Goal: Navigation & Orientation: Find specific page/section

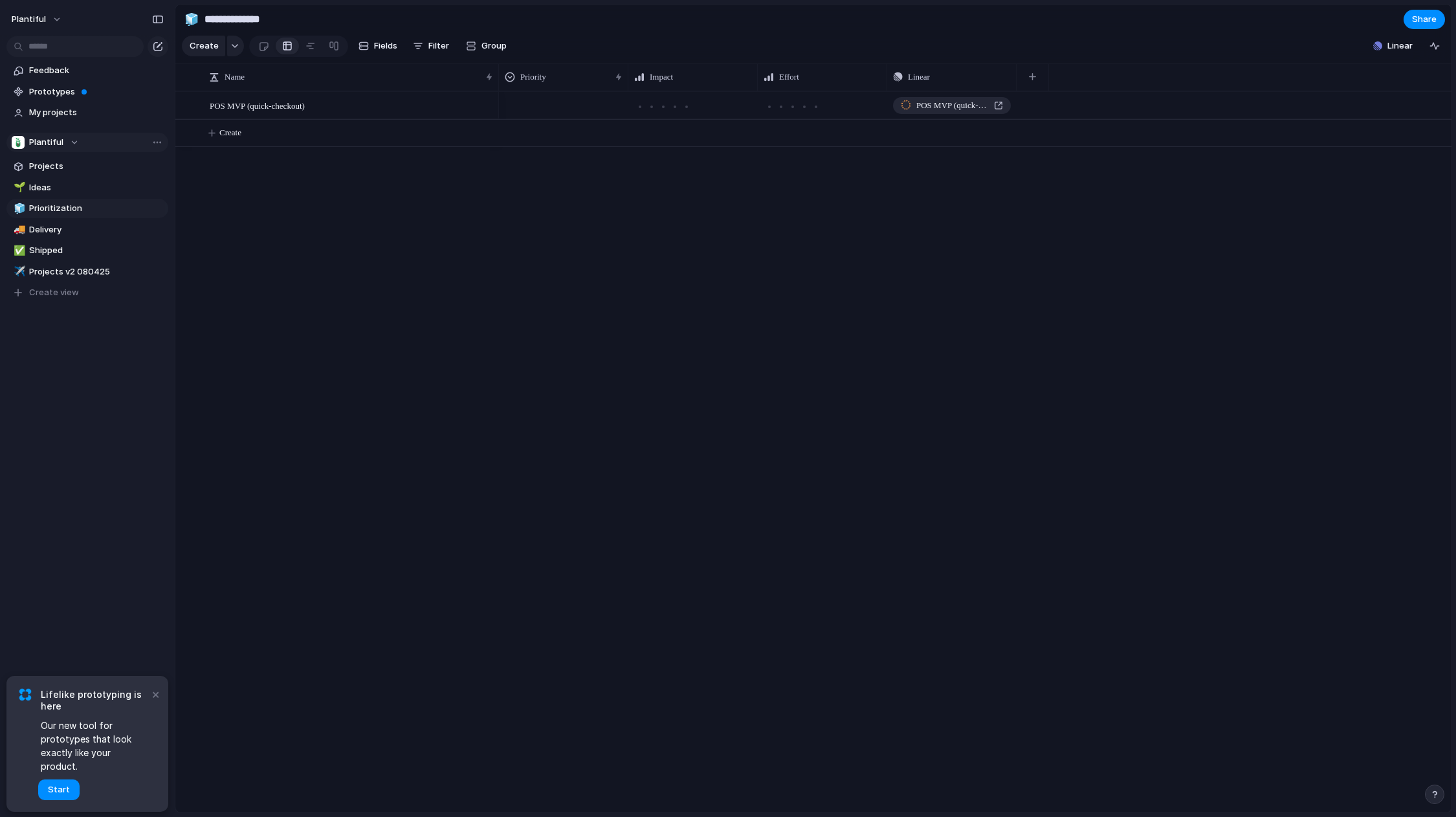
click at [74, 146] on div "Plantiful" at bounding box center [45, 142] width 67 height 13
click at [263, 105] on span "POS MVP (quick-checkout)" at bounding box center [257, 105] width 95 height 15
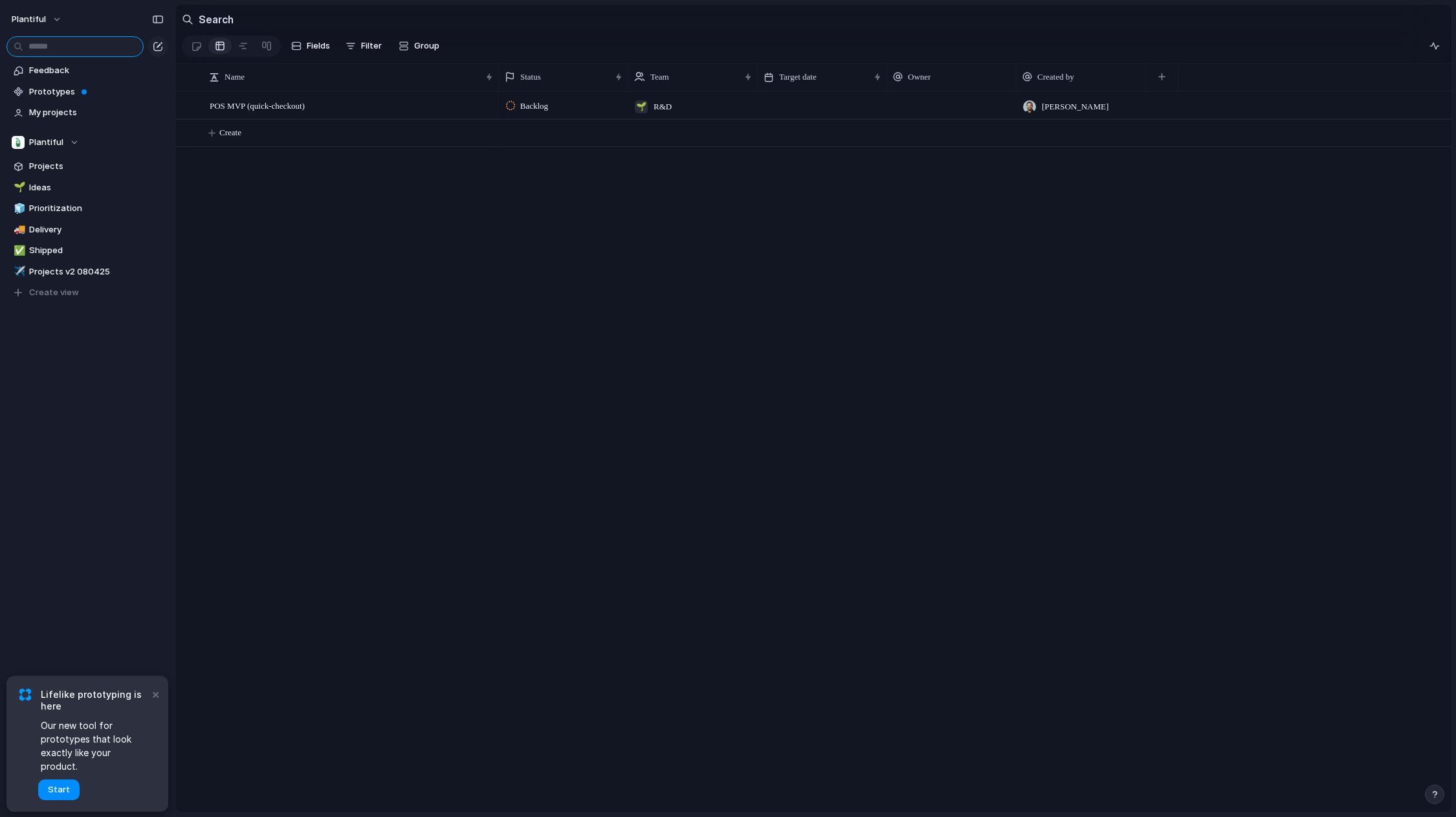
click at [108, 39] on input "text" at bounding box center [74, 46] width 137 height 20
type input "*****"
click at [50, 93] on span "Prototypes" at bounding box center [96, 92] width 134 height 13
click at [52, 143] on span "Plantiful" at bounding box center [46, 142] width 34 height 13
click at [60, 213] on li "🌱 R&D" at bounding box center [68, 217] width 108 height 22
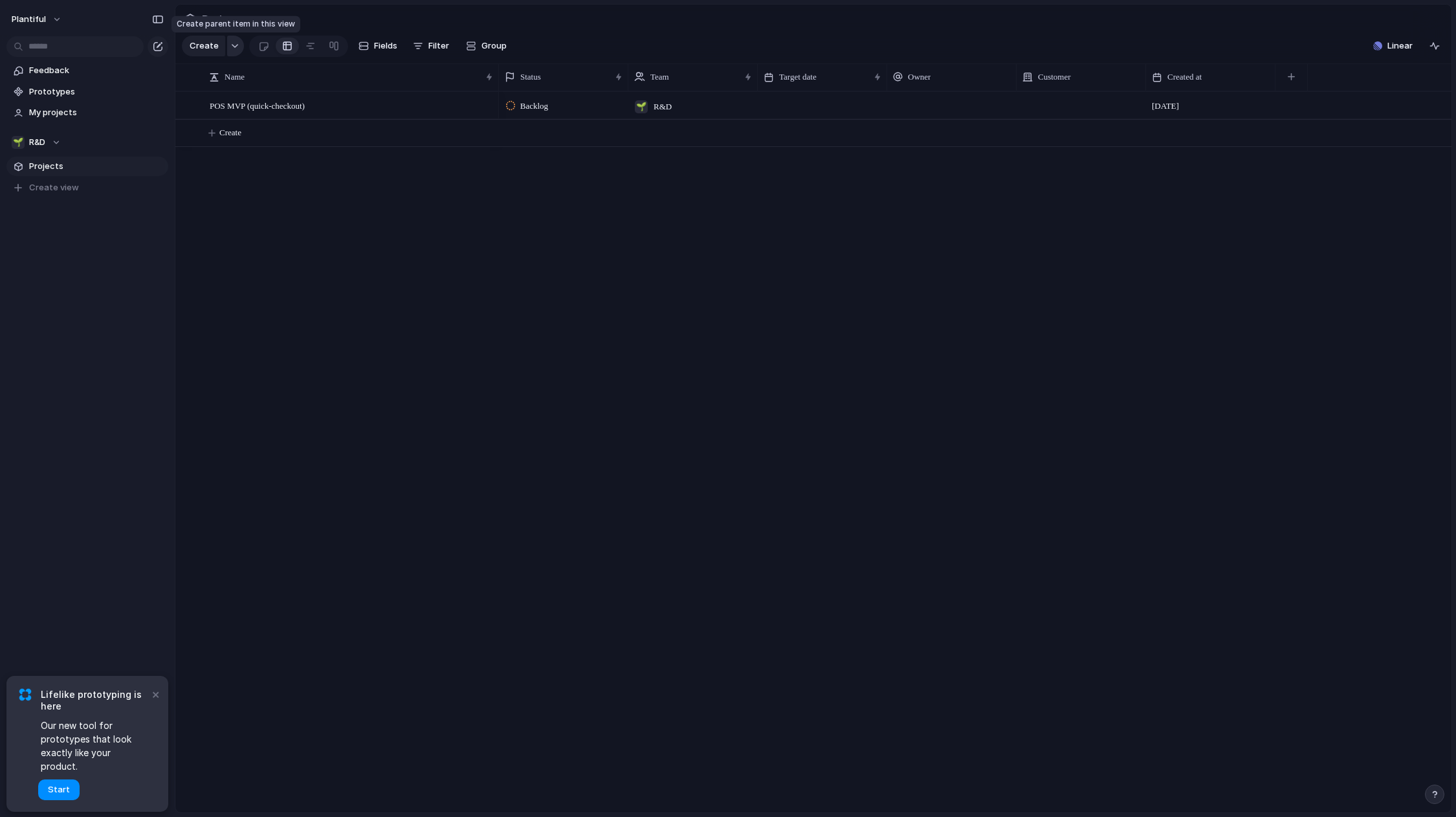
click at [231, 45] on div "button" at bounding box center [235, 46] width 9 height 5
click at [58, 142] on div "🌱 R&D" at bounding box center [36, 142] width 50 height 13
click at [60, 199] on span "Plantiful" at bounding box center [57, 195] width 34 height 13
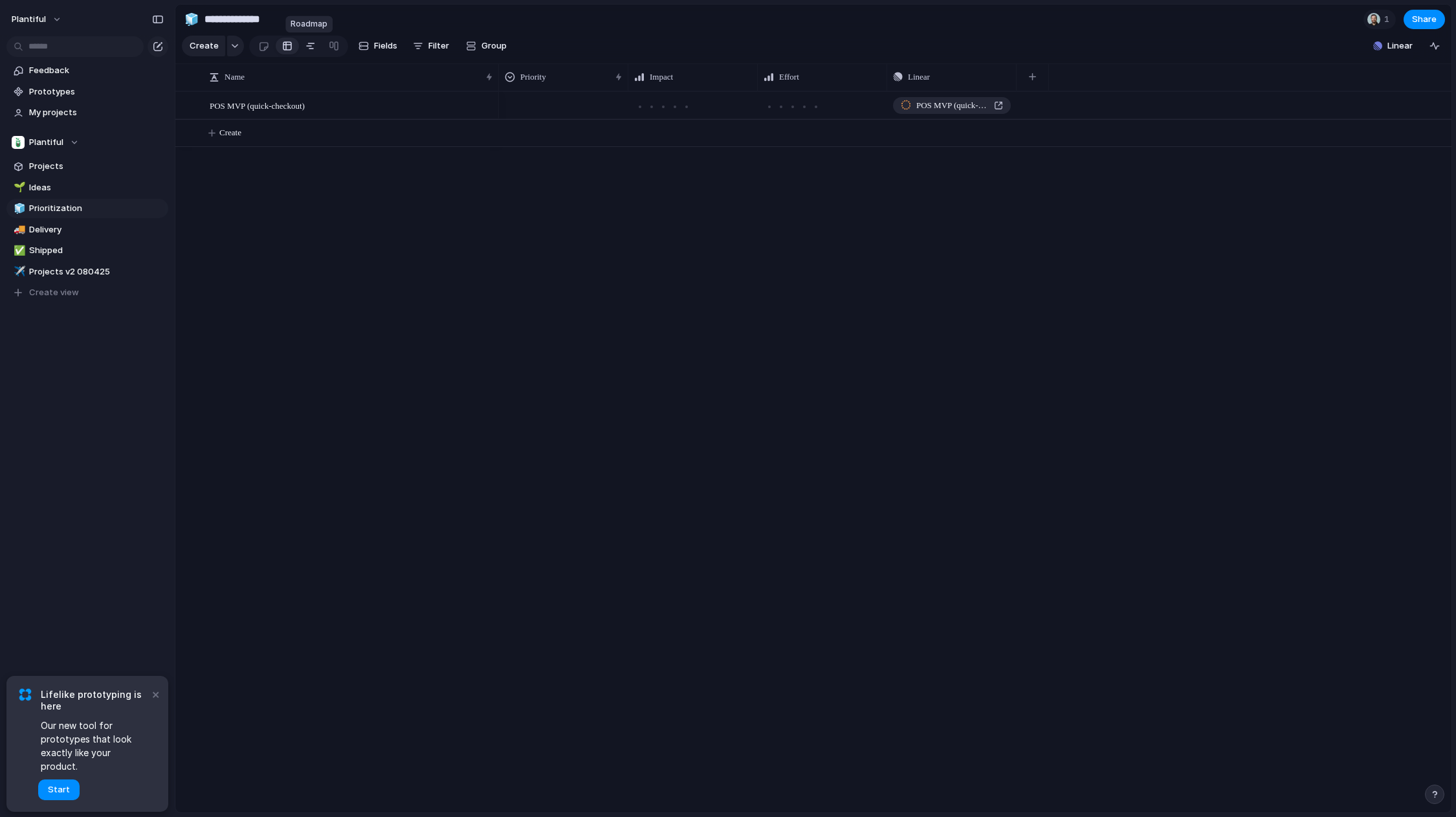
click at [314, 44] on link at bounding box center [310, 45] width 23 height 20
click at [333, 45] on div at bounding box center [334, 45] width 11 height 20
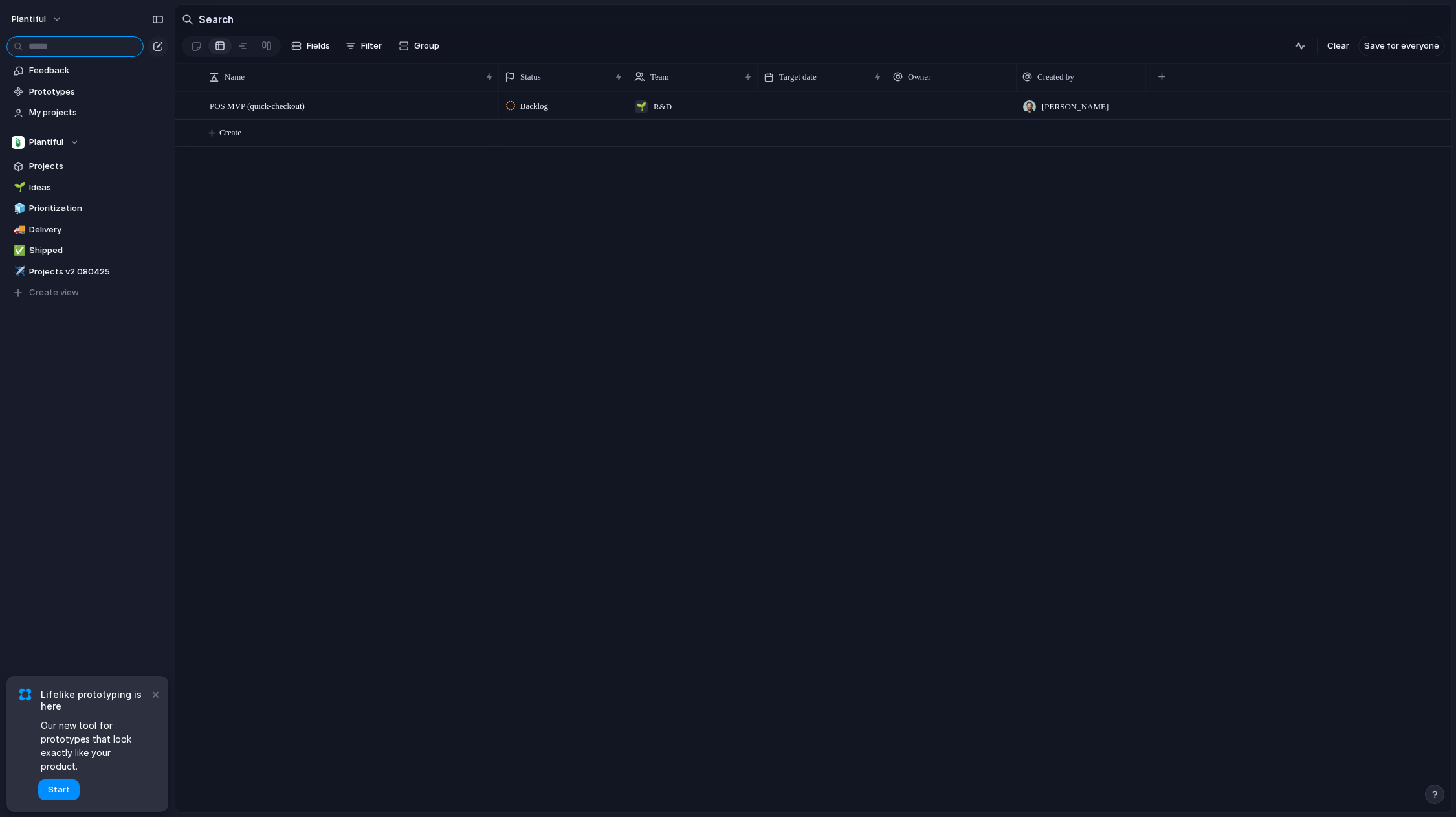
click at [67, 47] on input "text" at bounding box center [74, 46] width 137 height 20
type input "*"
type input "*********"
click at [160, 20] on div "button" at bounding box center [157, 19] width 11 height 9
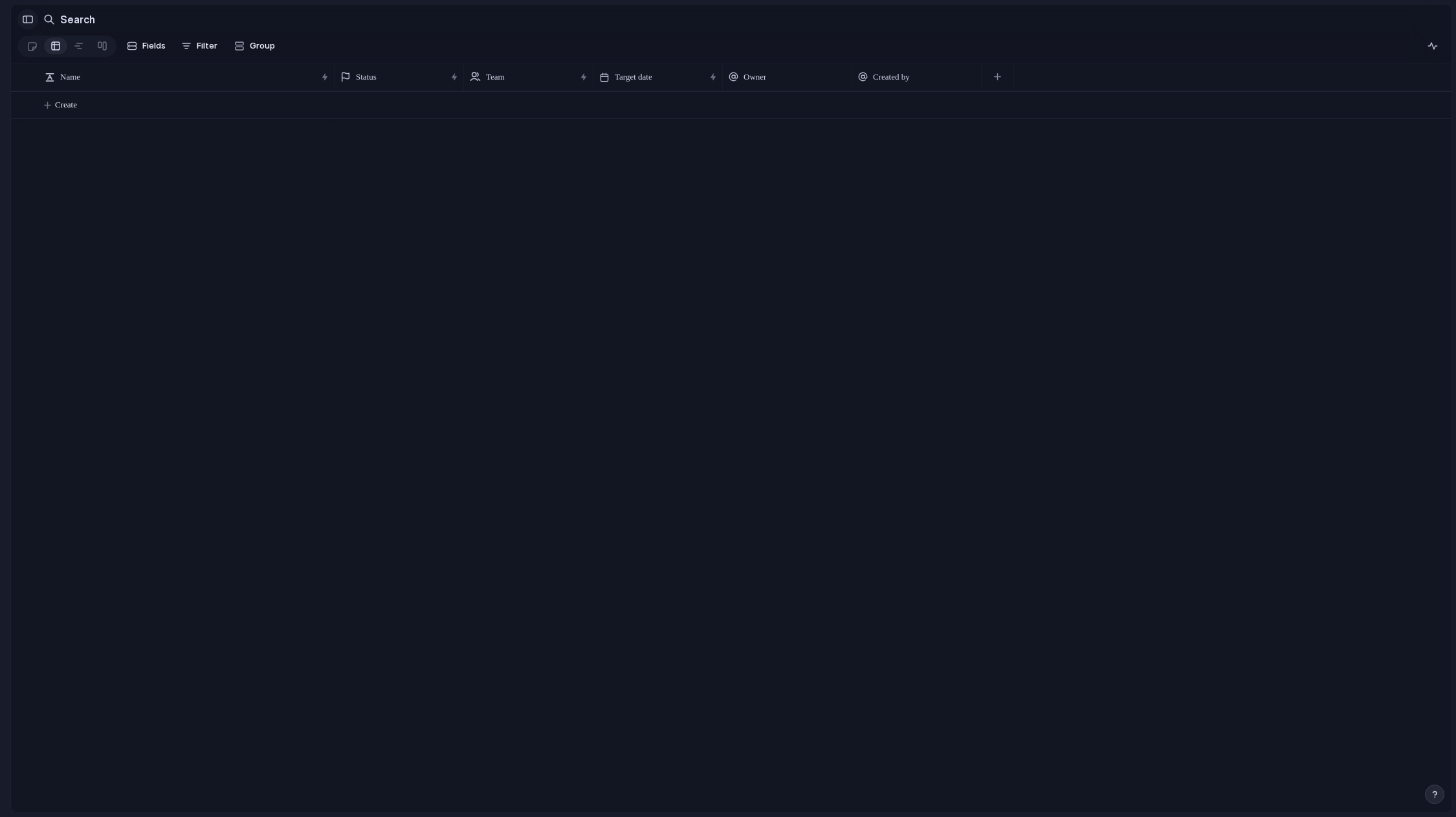
click at [31, 19] on div "button" at bounding box center [27, 19] width 11 height 9
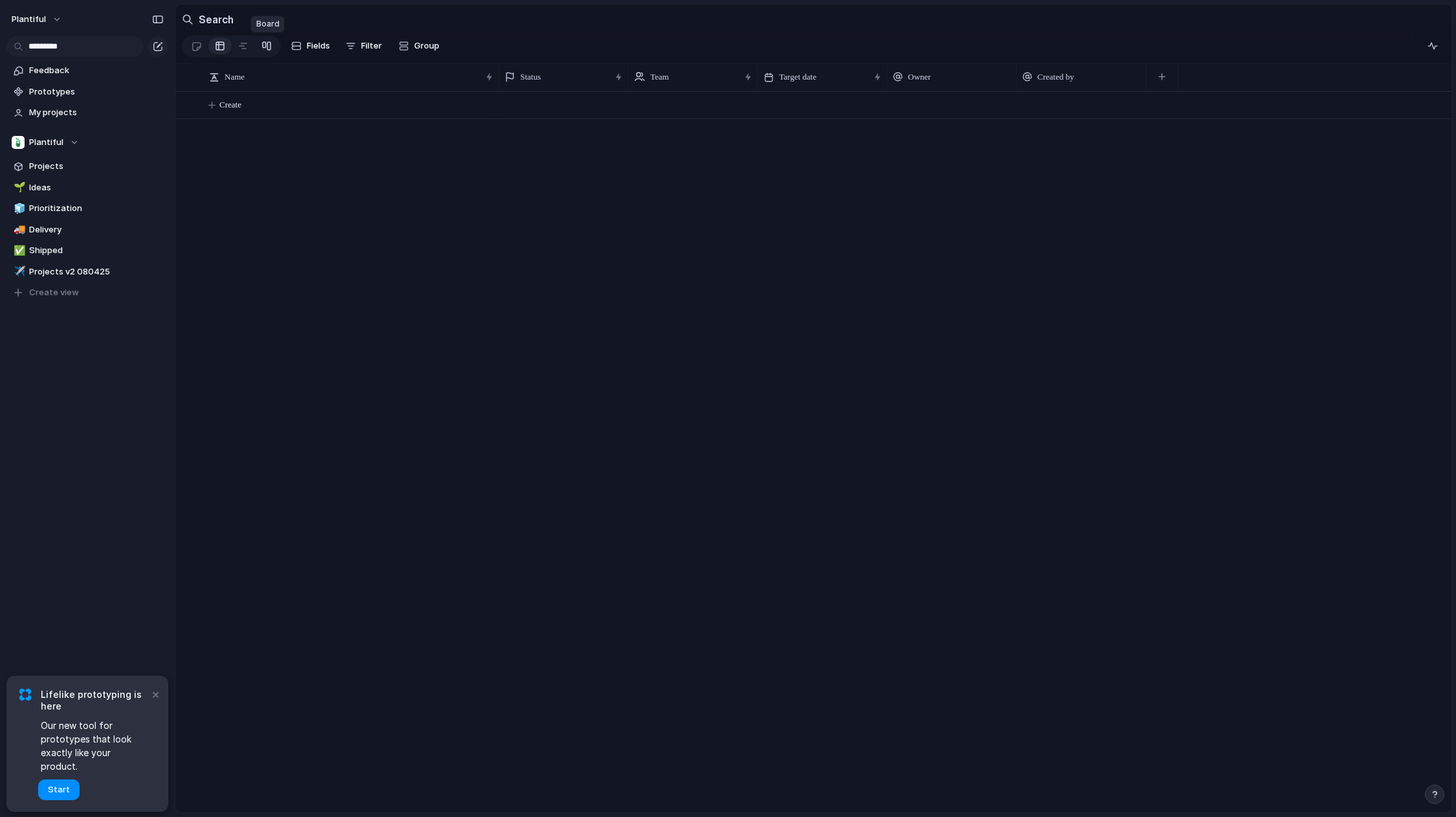
click at [274, 45] on link at bounding box center [266, 45] width 23 height 20
click at [155, 702] on button "×" at bounding box center [156, 694] width 16 height 16
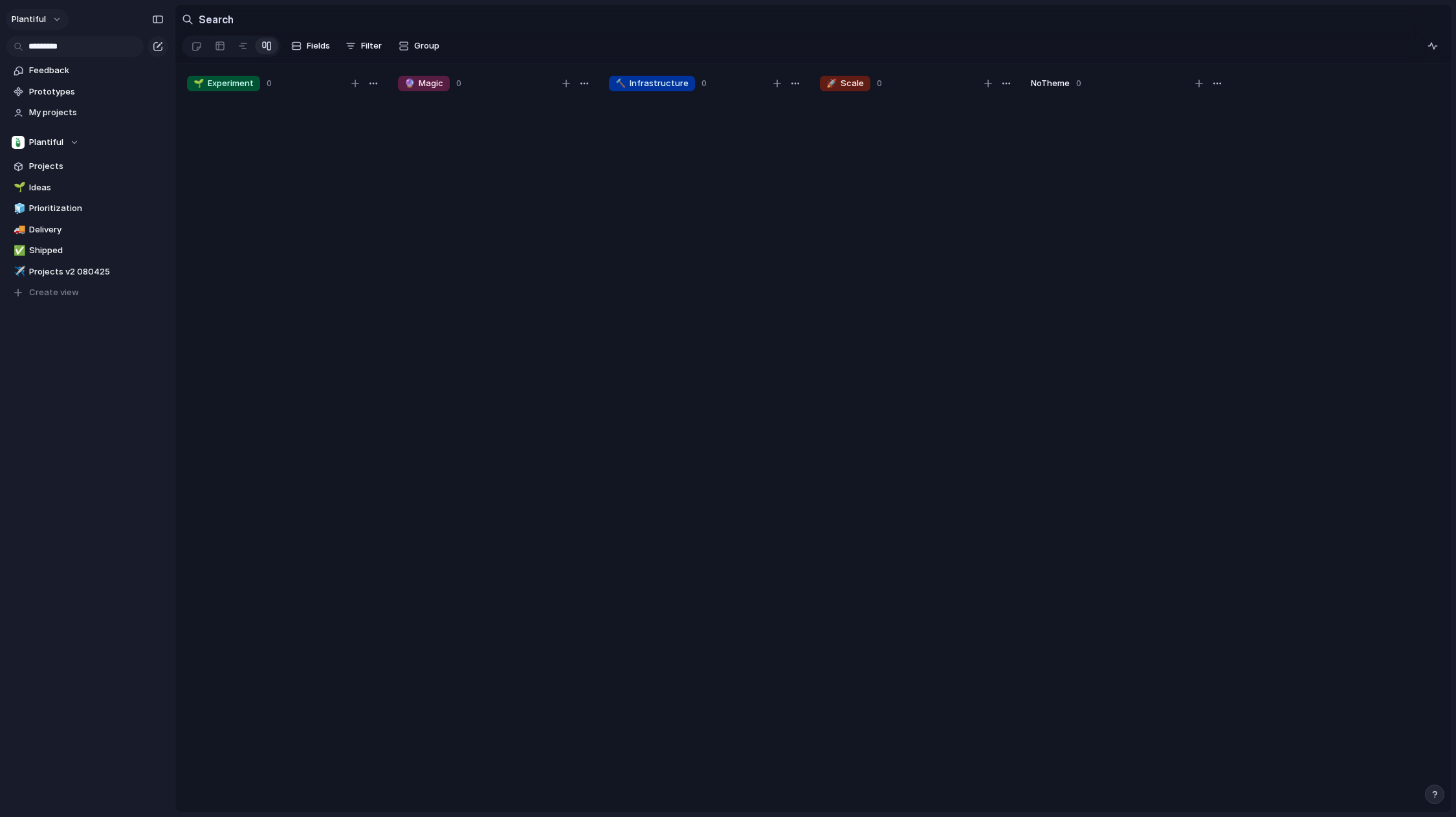
click at [63, 20] on button "Plantiful" at bounding box center [37, 19] width 63 height 20
click at [86, 47] on li "Settings" at bounding box center [63, 47] width 108 height 20
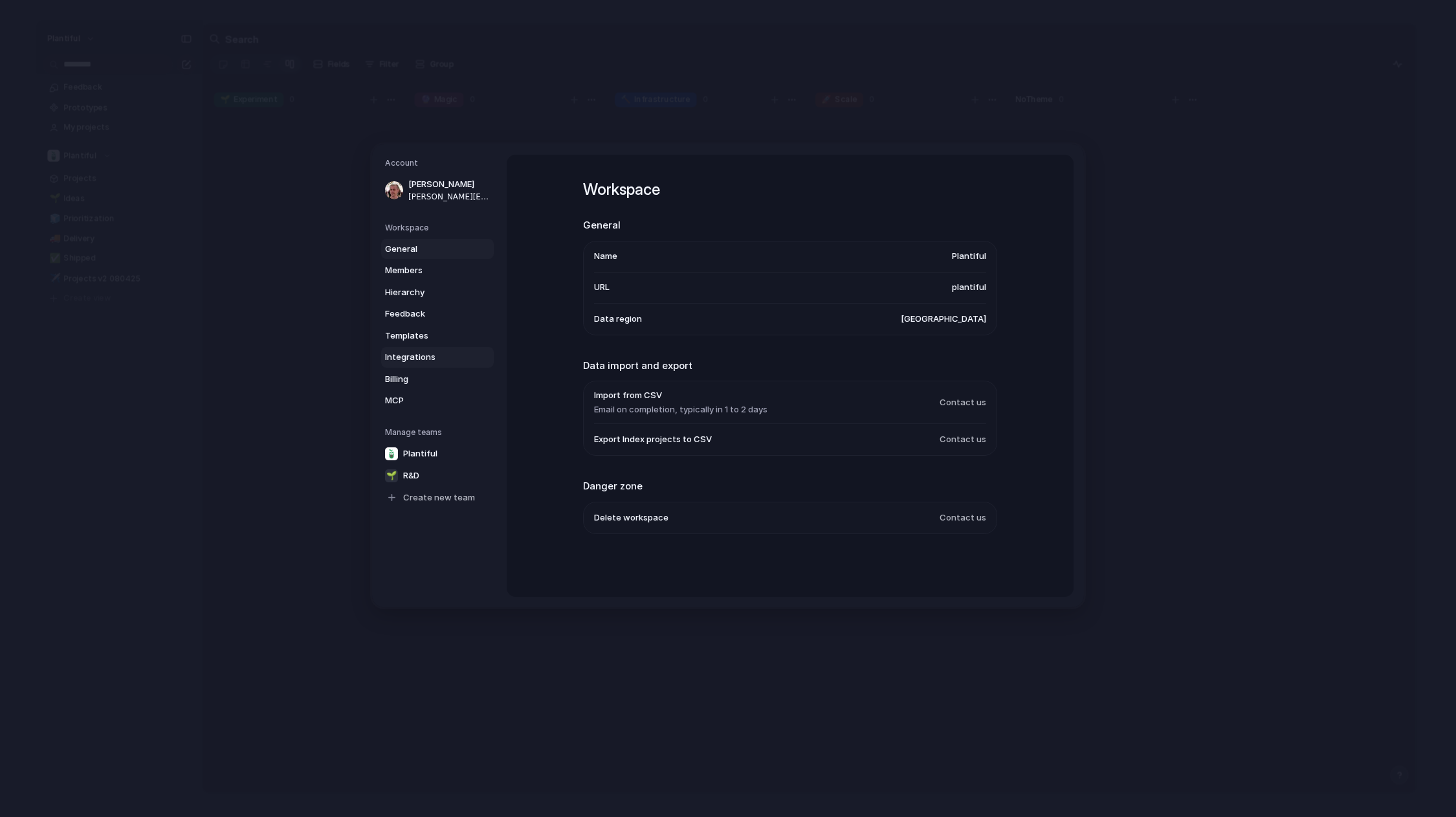
click at [431, 353] on span "Integrations" at bounding box center [427, 357] width 83 height 13
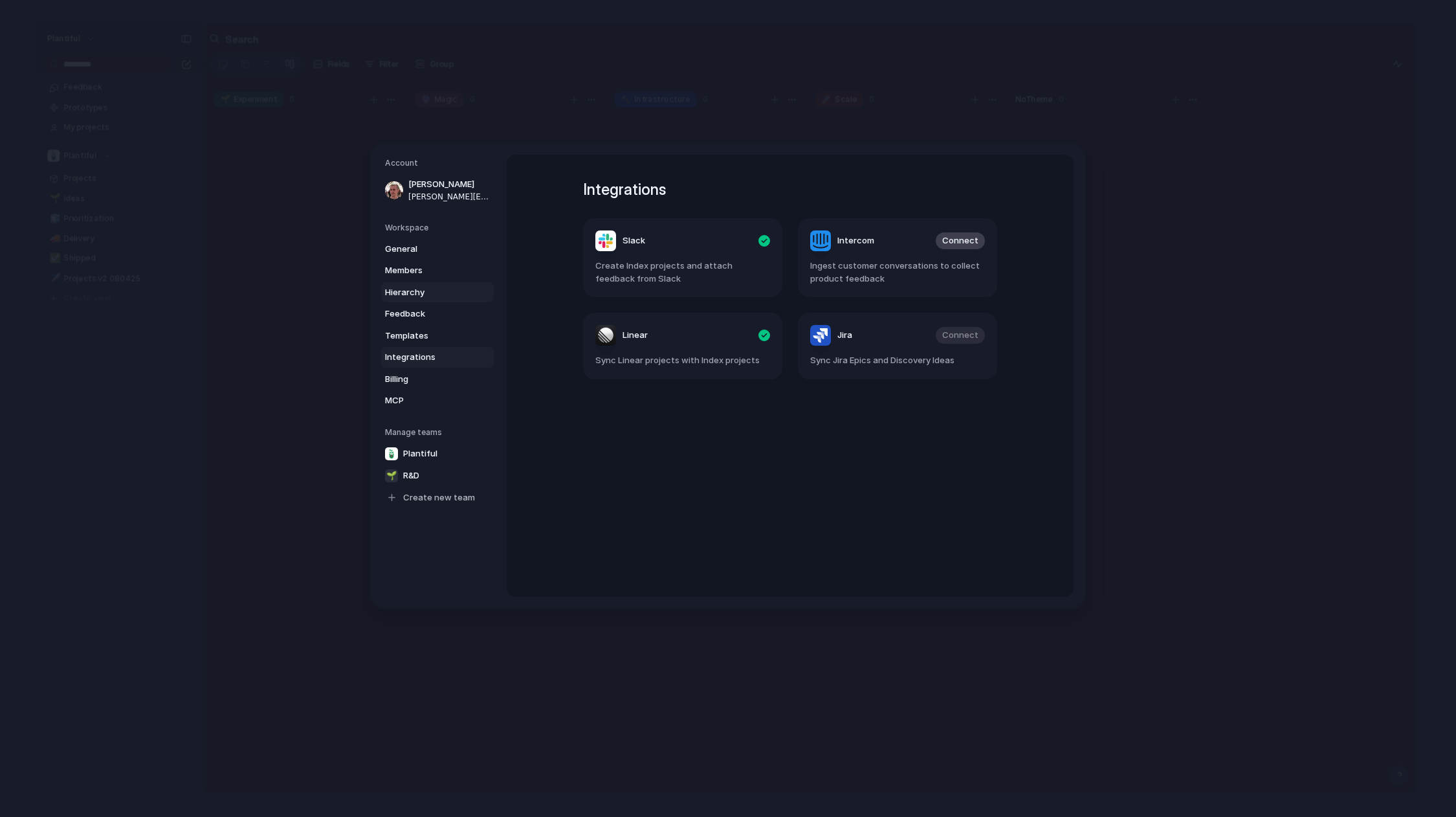
click at [407, 286] on span "Hierarchy" at bounding box center [427, 293] width 83 height 13
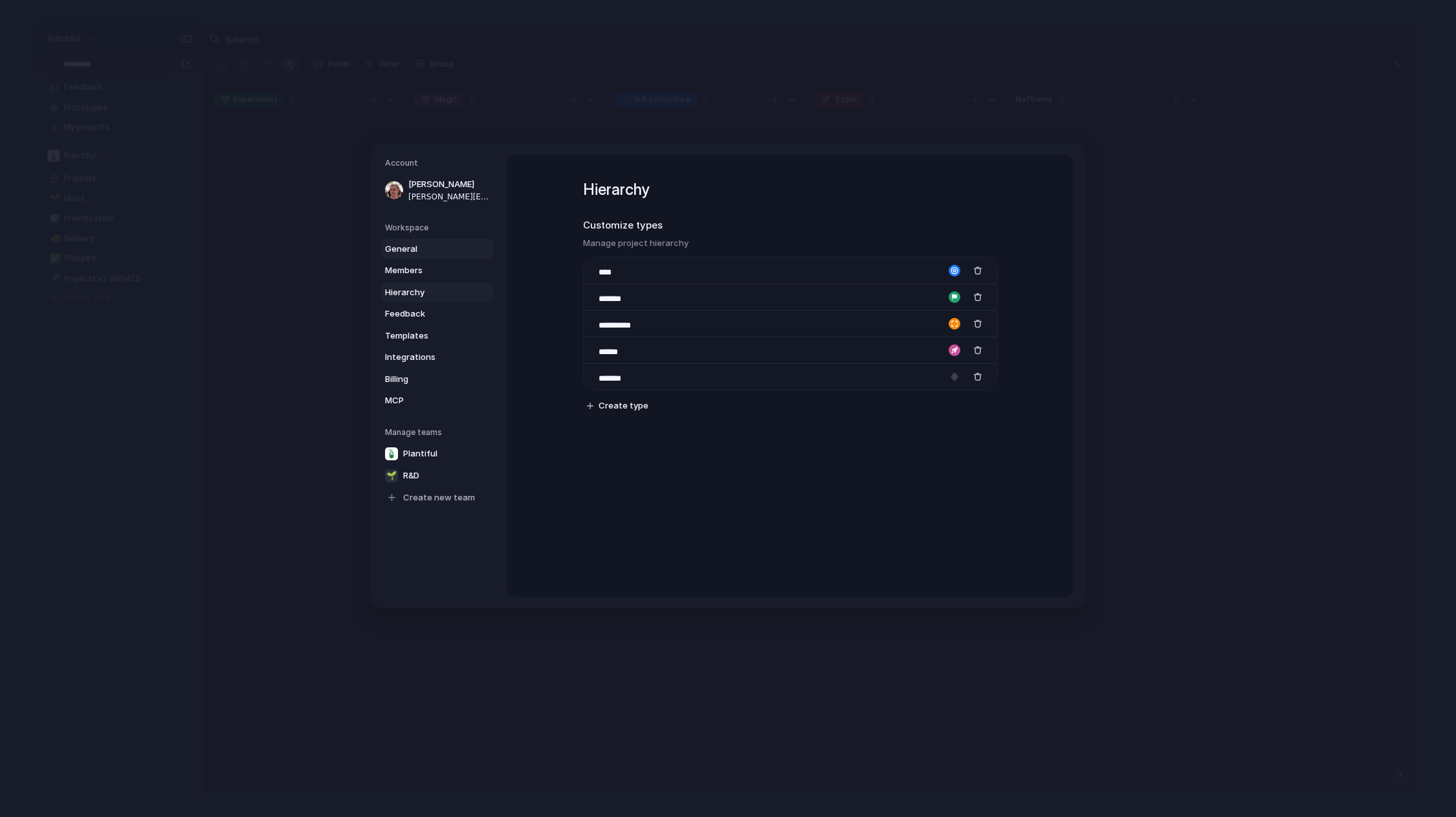
click at [405, 244] on span "General" at bounding box center [427, 249] width 83 height 13
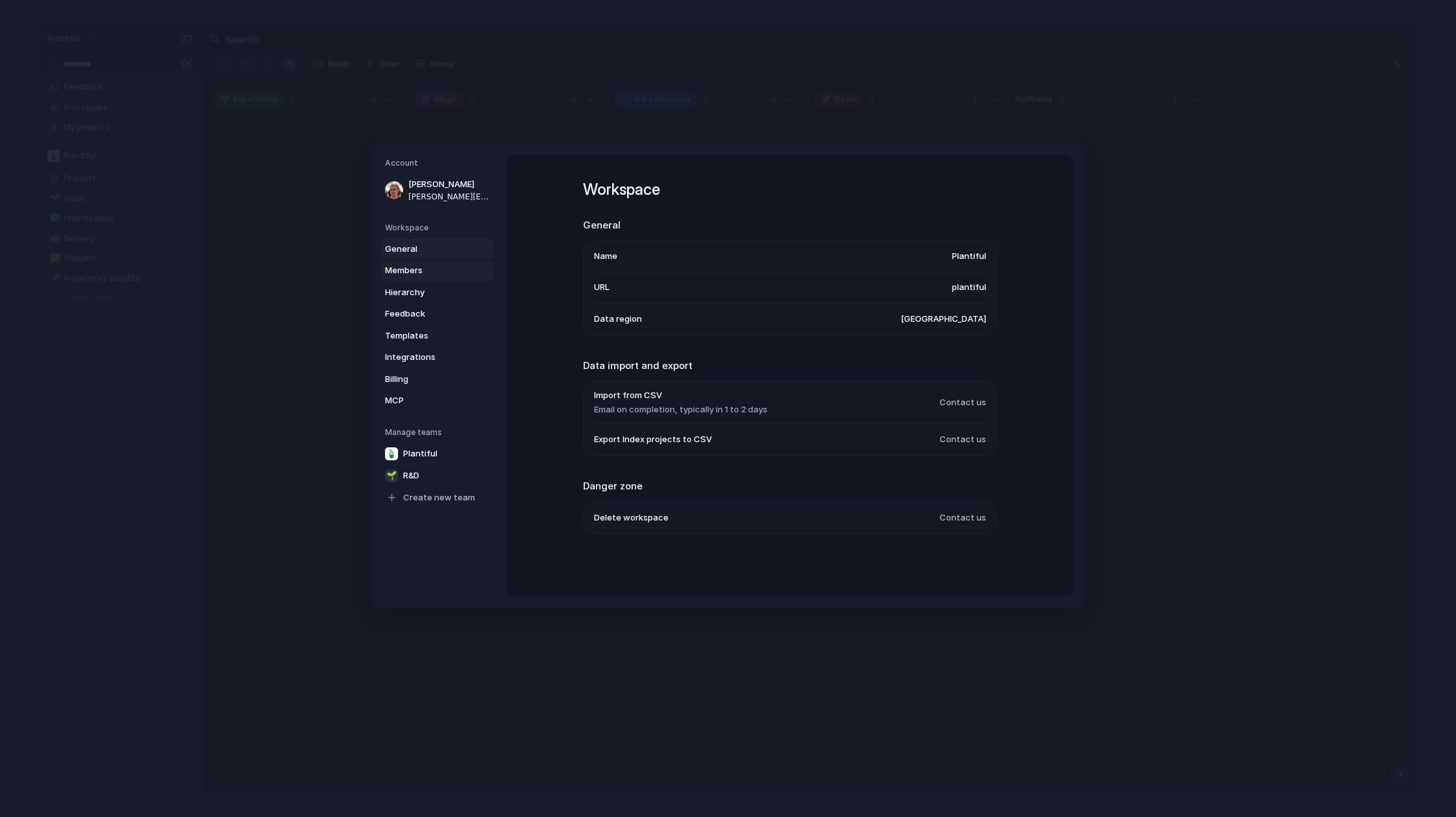
click at [404, 274] on span "Members" at bounding box center [427, 271] width 83 height 13
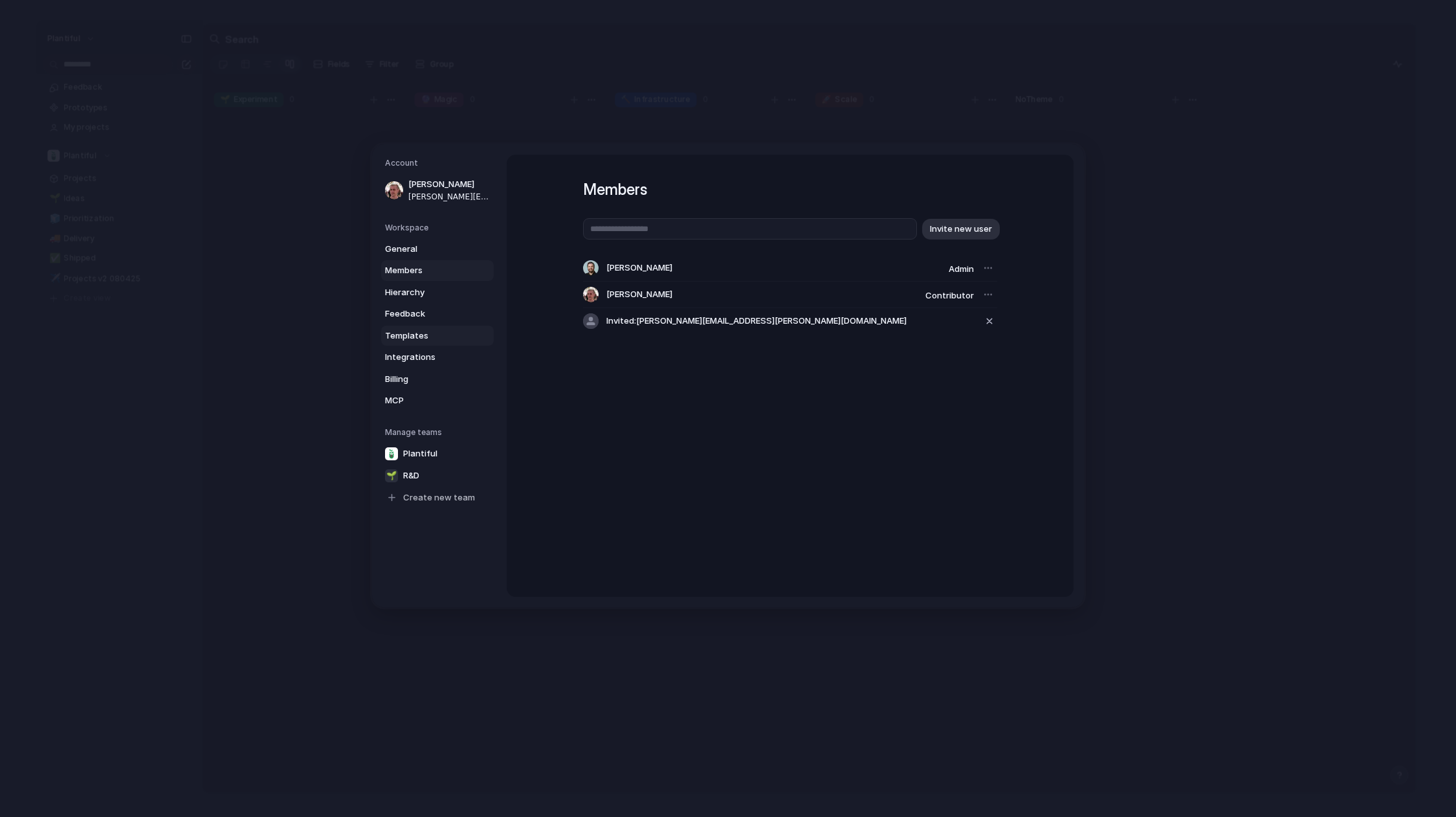
click at [402, 340] on span "Templates" at bounding box center [427, 336] width 83 height 13
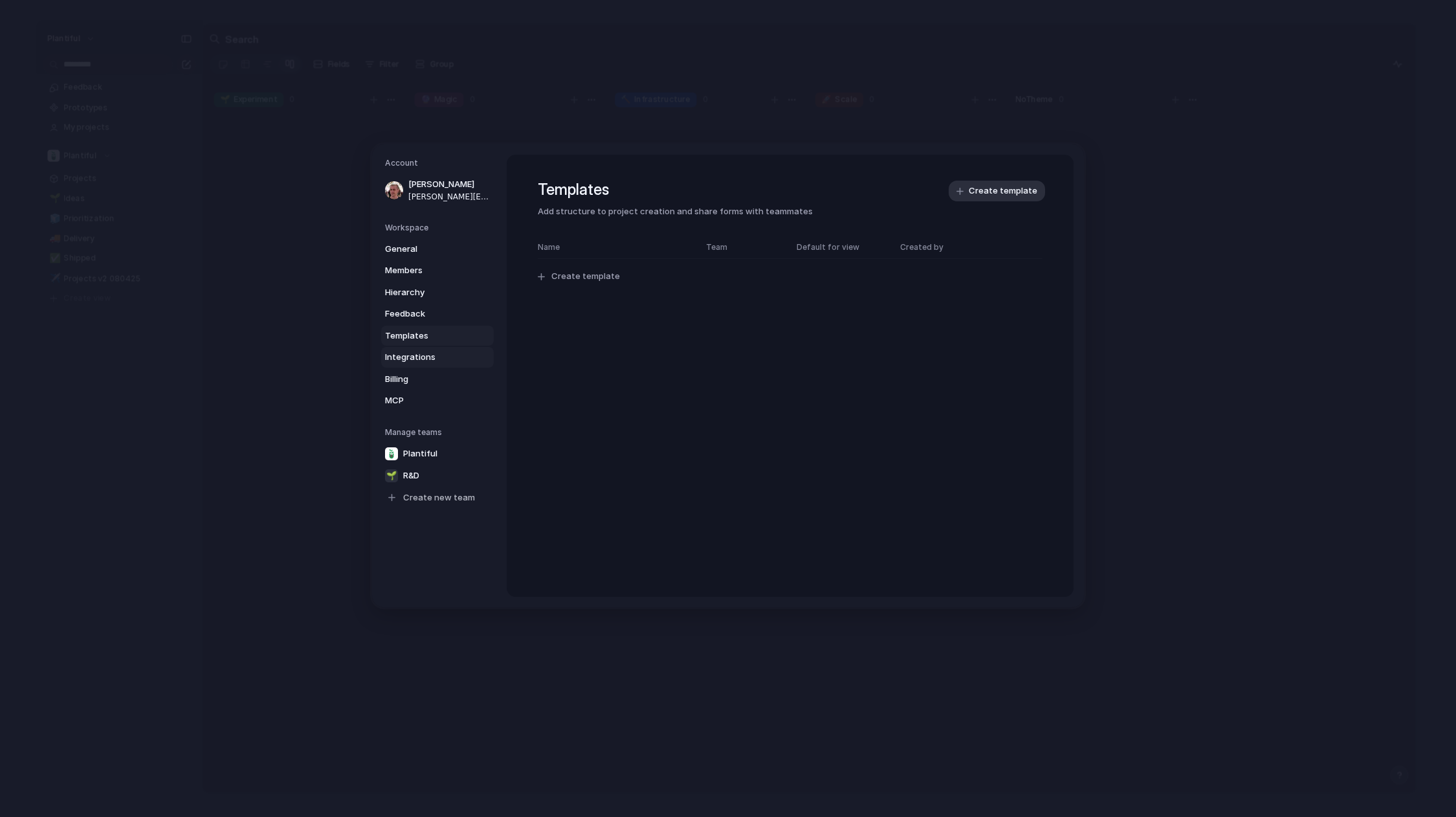
click at [408, 364] on link "Integrations" at bounding box center [437, 356] width 112 height 20
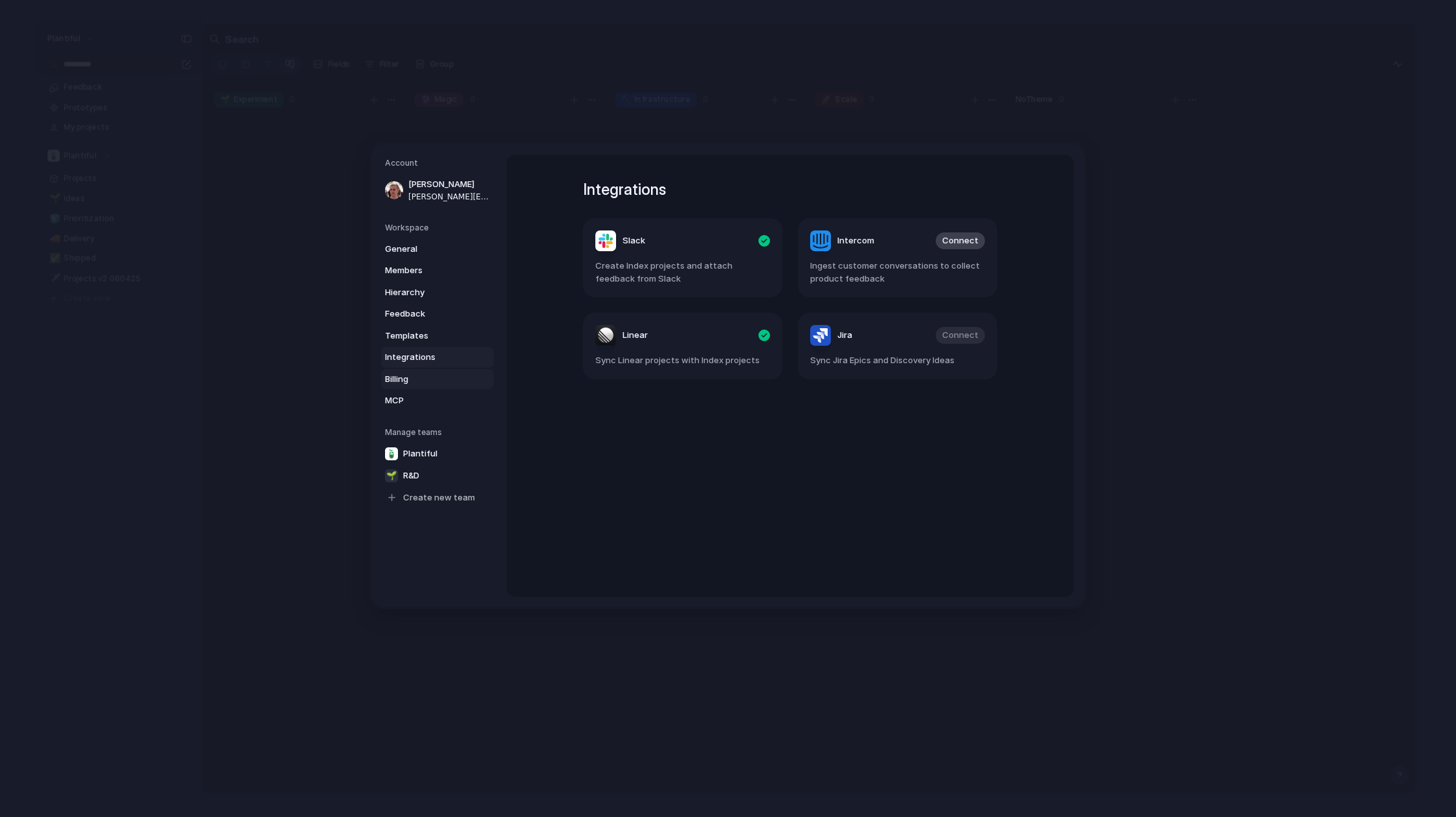
click at [402, 381] on span "Billing" at bounding box center [427, 379] width 83 height 13
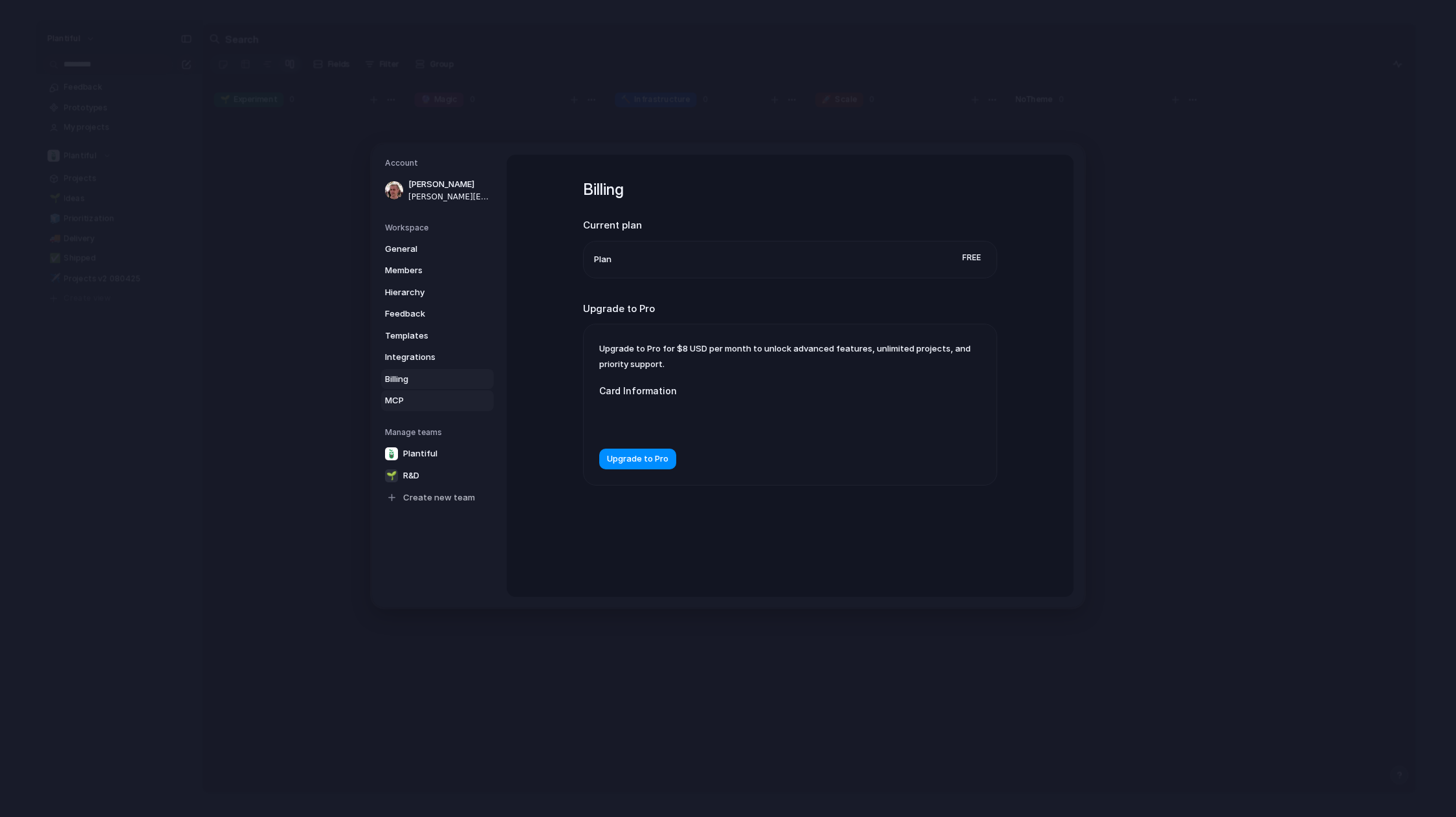
click at [405, 406] on span "MCP" at bounding box center [427, 401] width 83 height 13
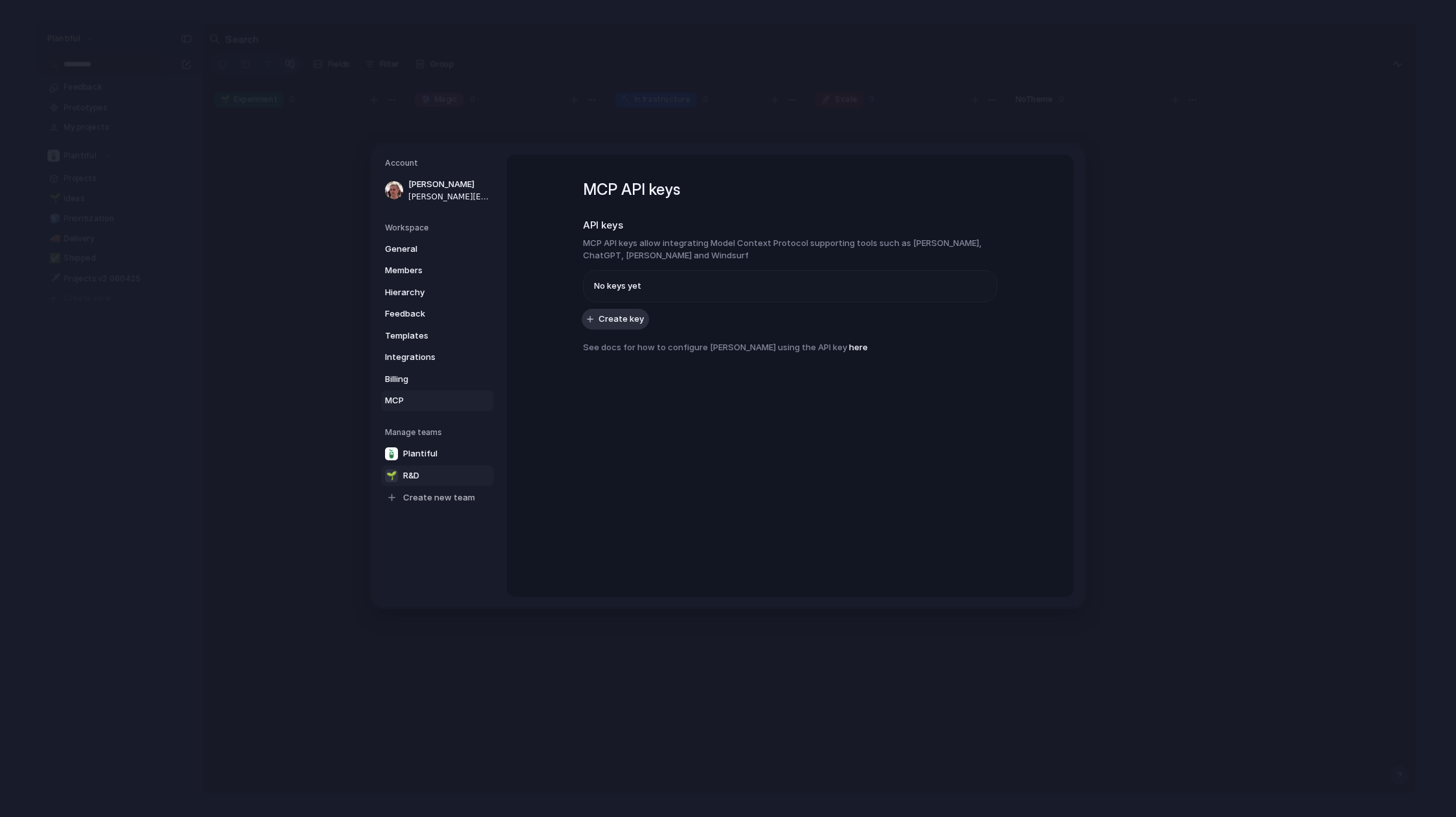
click at [423, 482] on link "🌱 R&D" at bounding box center [437, 475] width 112 height 20
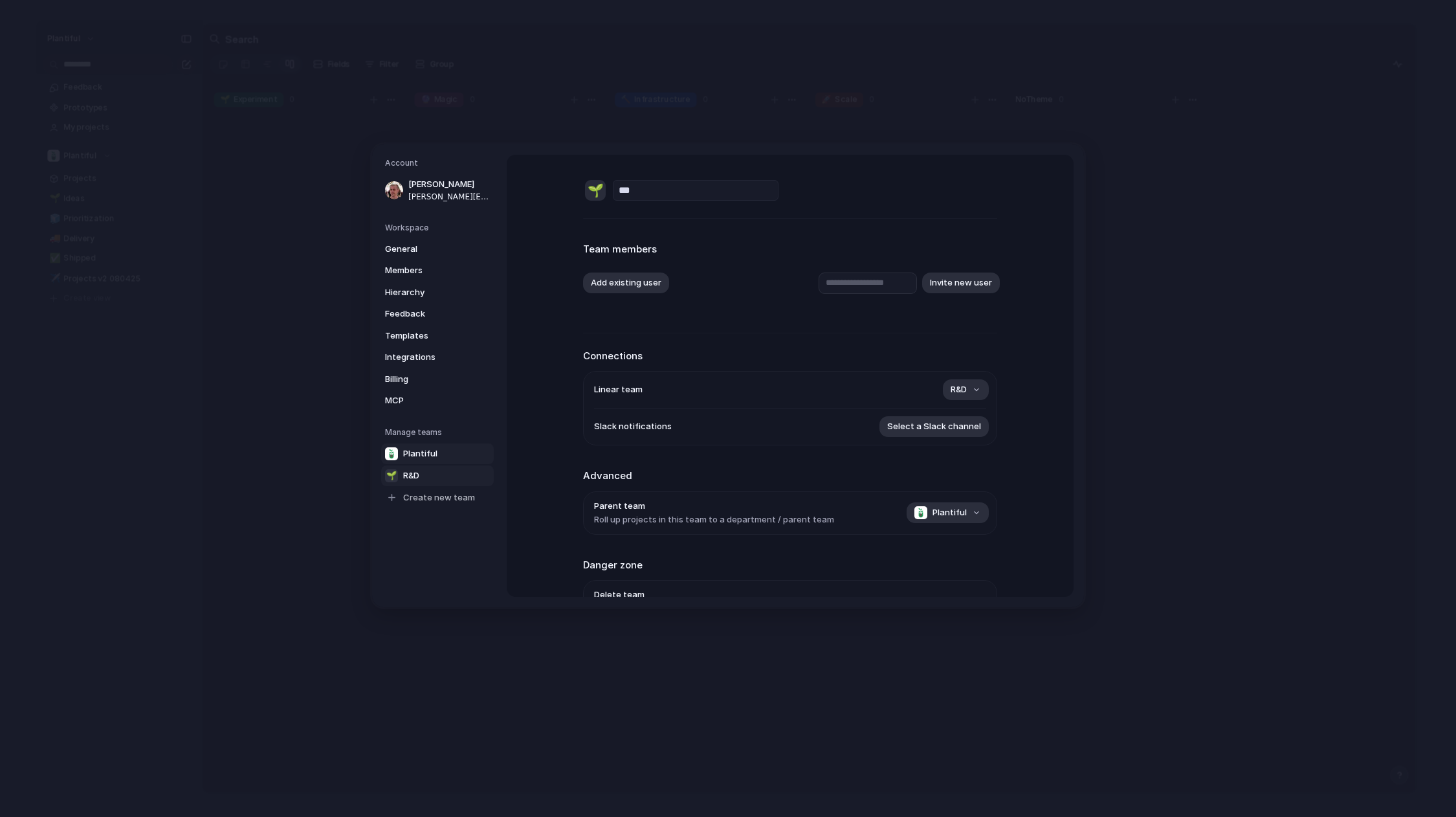
click at [410, 458] on span "Plantiful" at bounding box center [420, 454] width 34 height 13
